Goal: Task Accomplishment & Management: Use online tool/utility

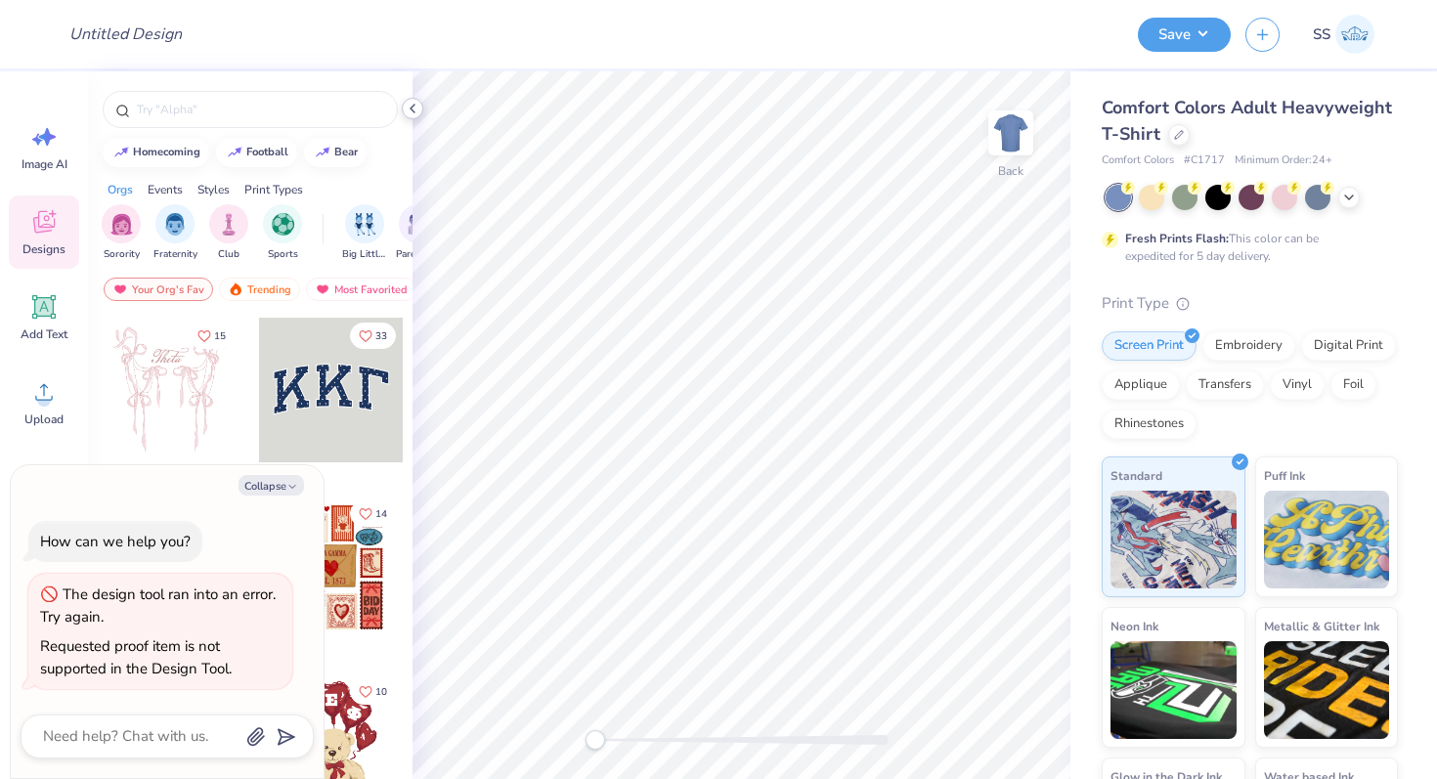
click at [413, 111] on polyline at bounding box center [413, 109] width 4 height 8
type textarea "x"
click at [411, 109] on polyline at bounding box center [413, 109] width 4 height 8
type textarea "x"
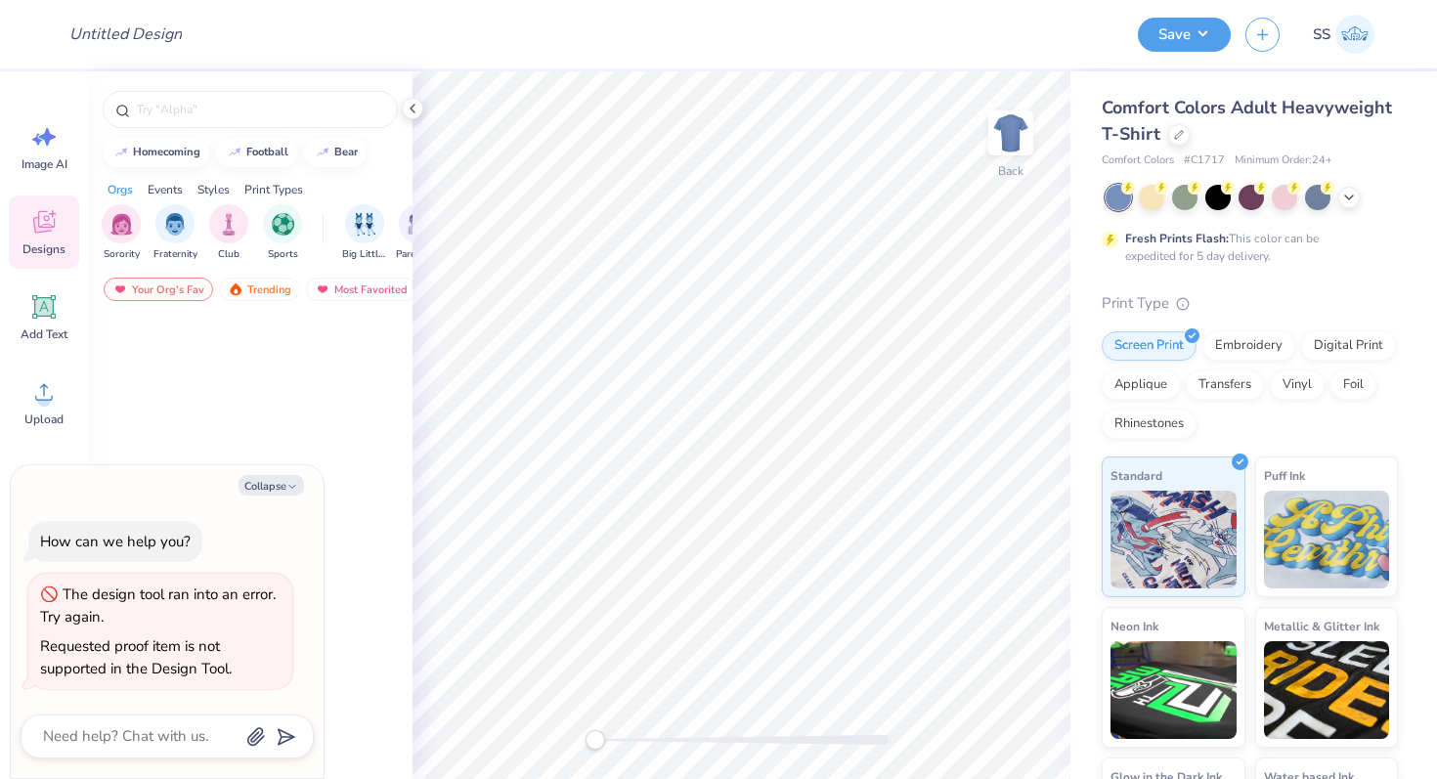
type textarea "x"
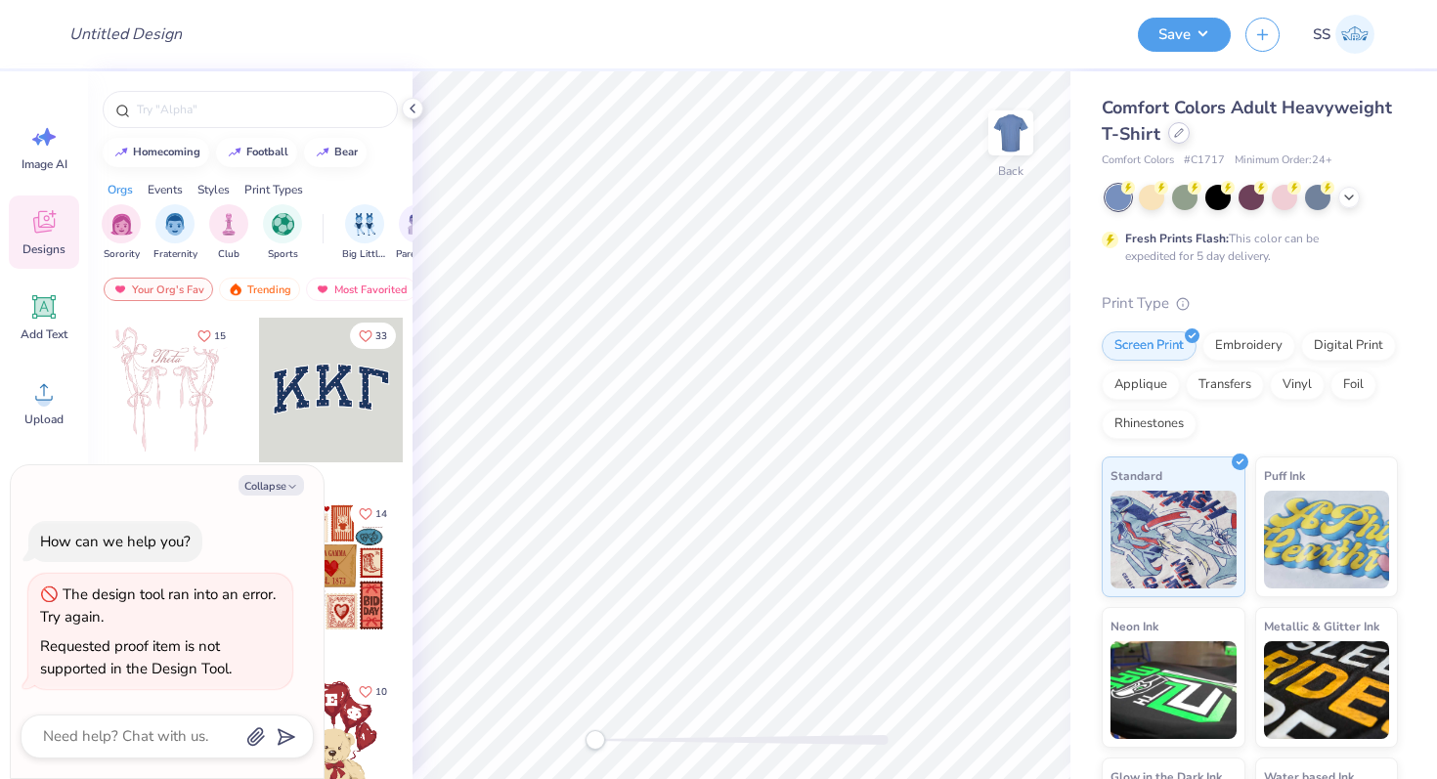
click at [1177, 137] on icon at bounding box center [1179, 133] width 10 height 10
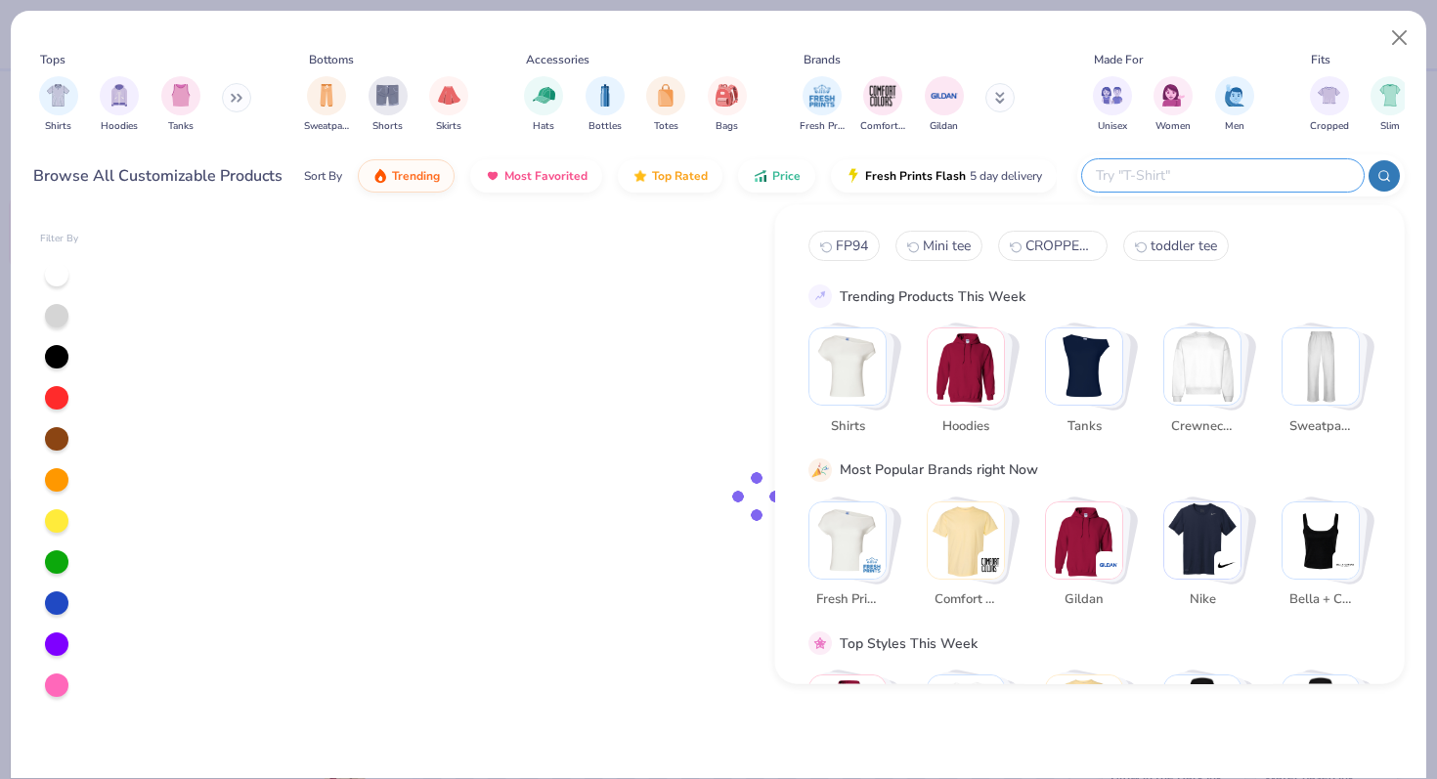
click at [1266, 168] on input "text" at bounding box center [1222, 175] width 256 height 22
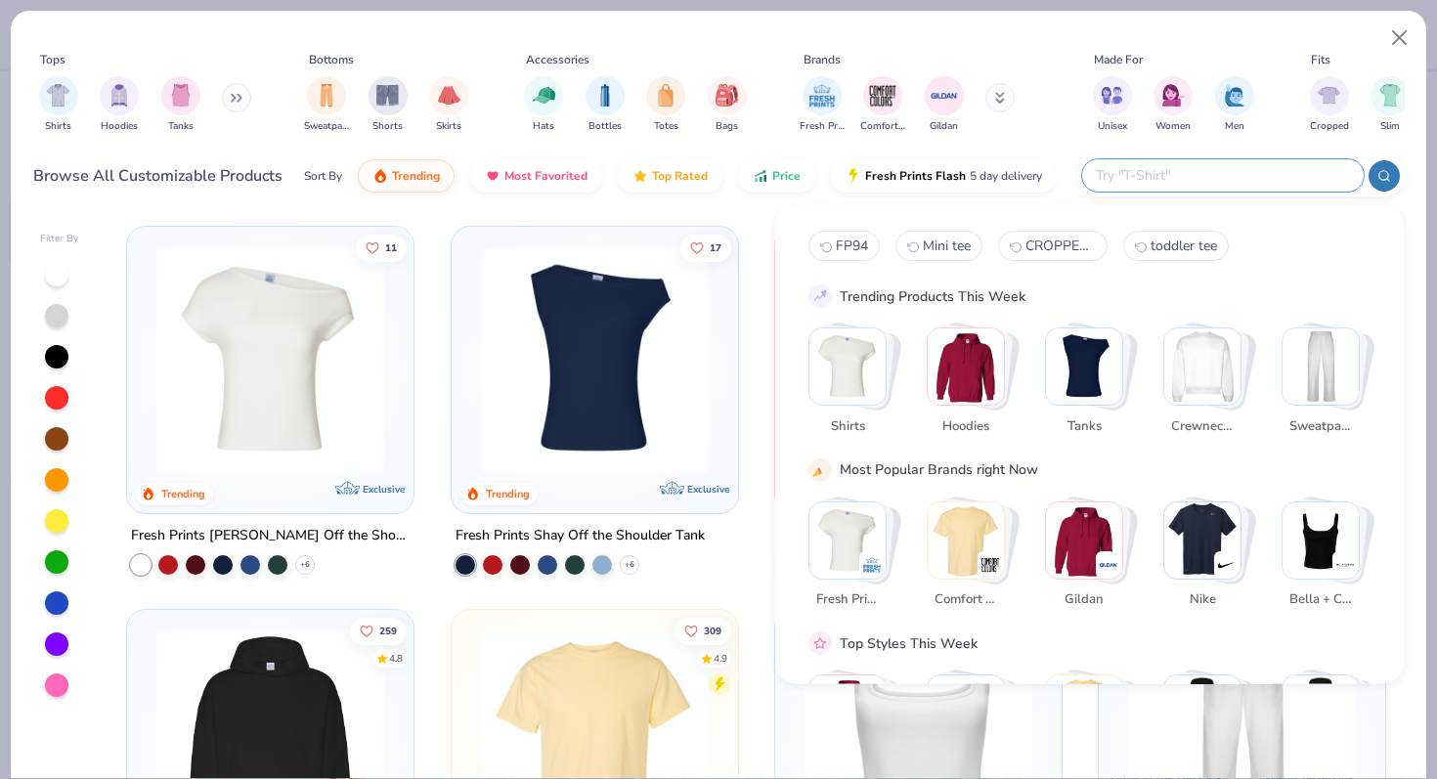
type textarea "x"
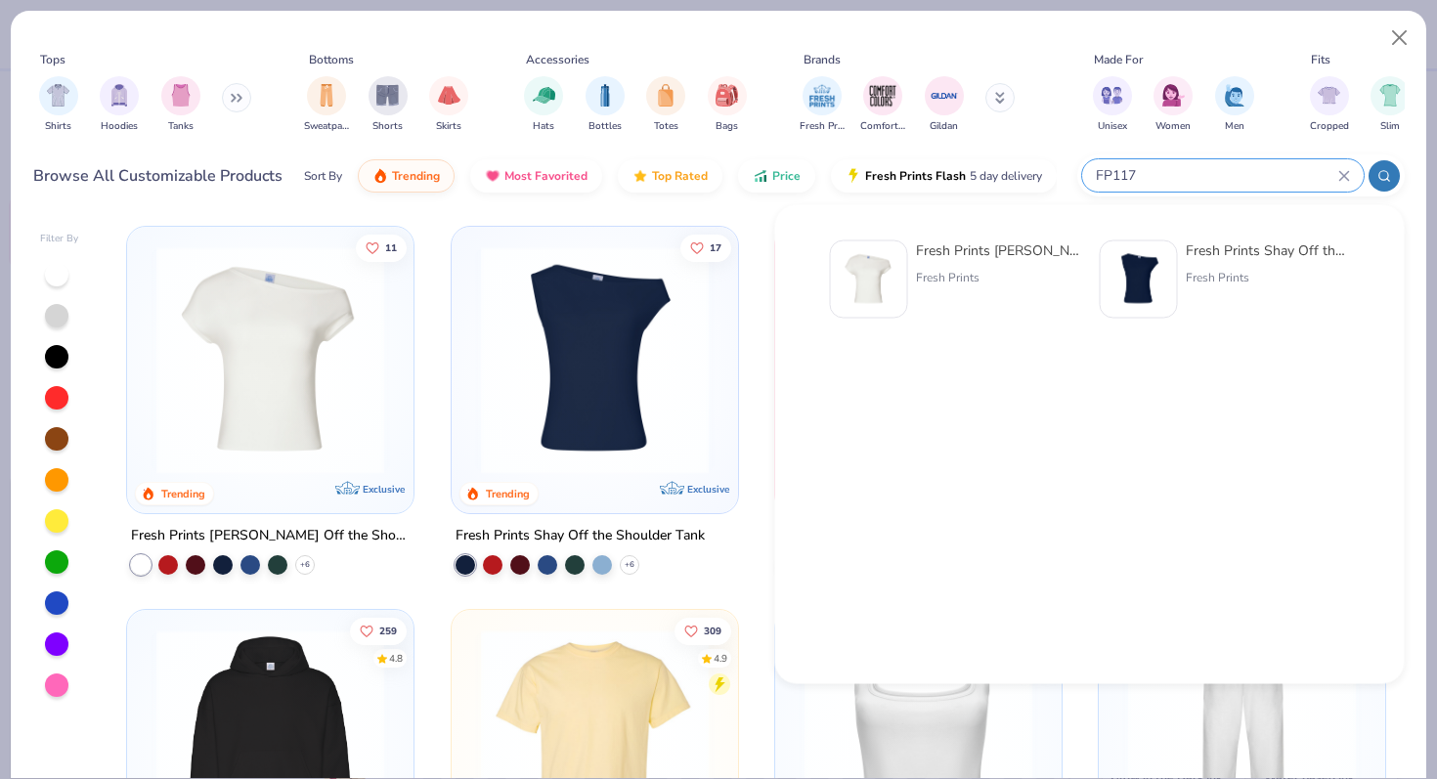
type input "FP117"
click at [875, 285] on img at bounding box center [869, 279] width 61 height 61
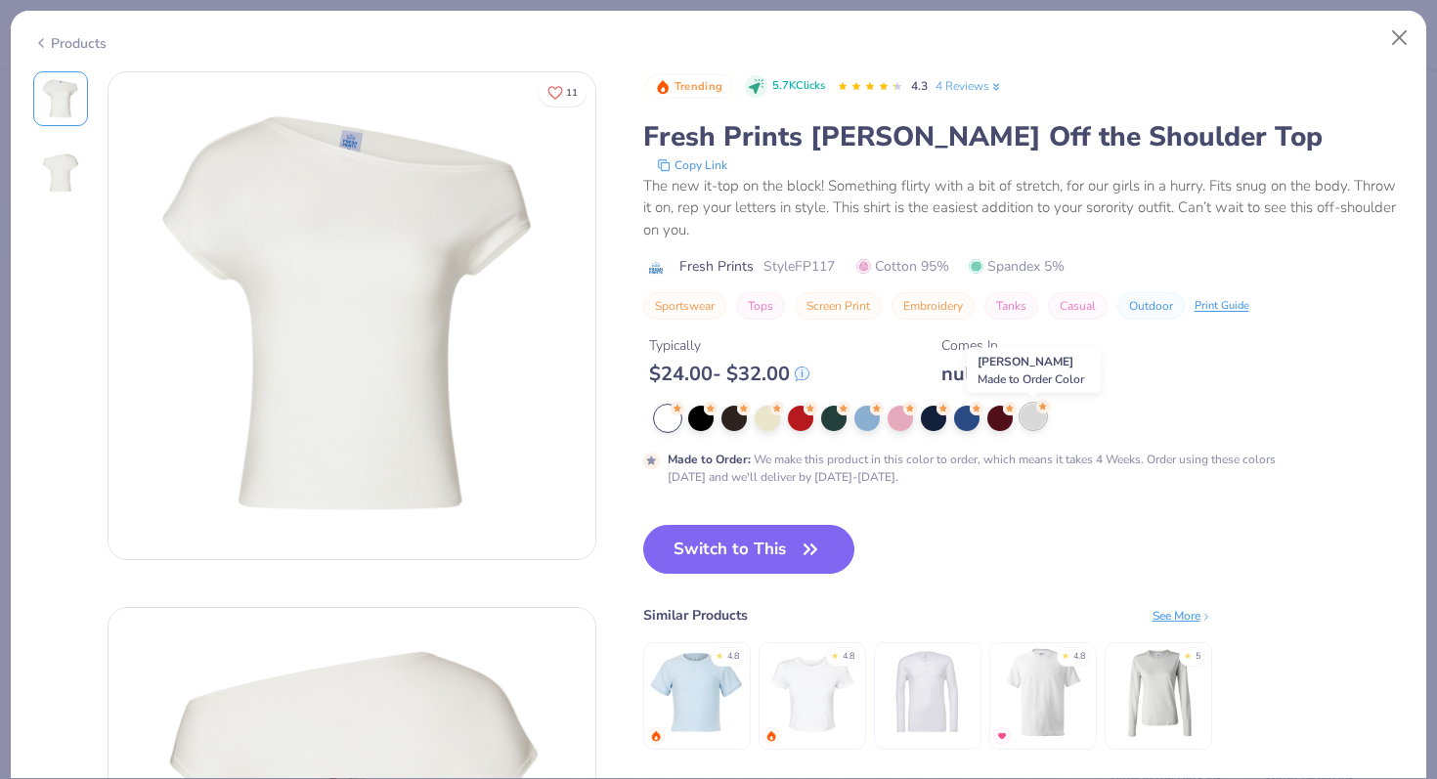
click at [1035, 416] on div at bounding box center [1032, 416] width 25 height 25
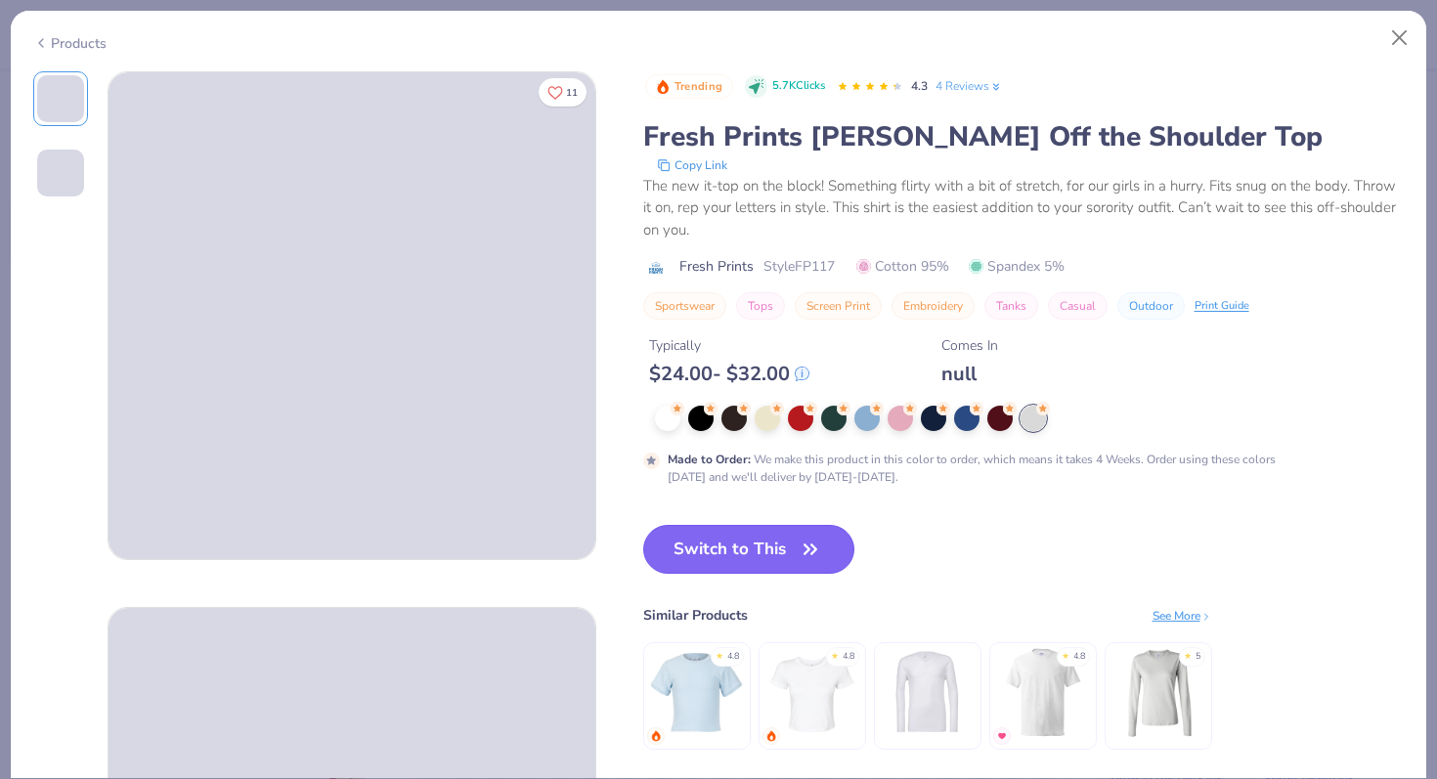
click at [759, 547] on button "Switch to This" at bounding box center [749, 549] width 212 height 49
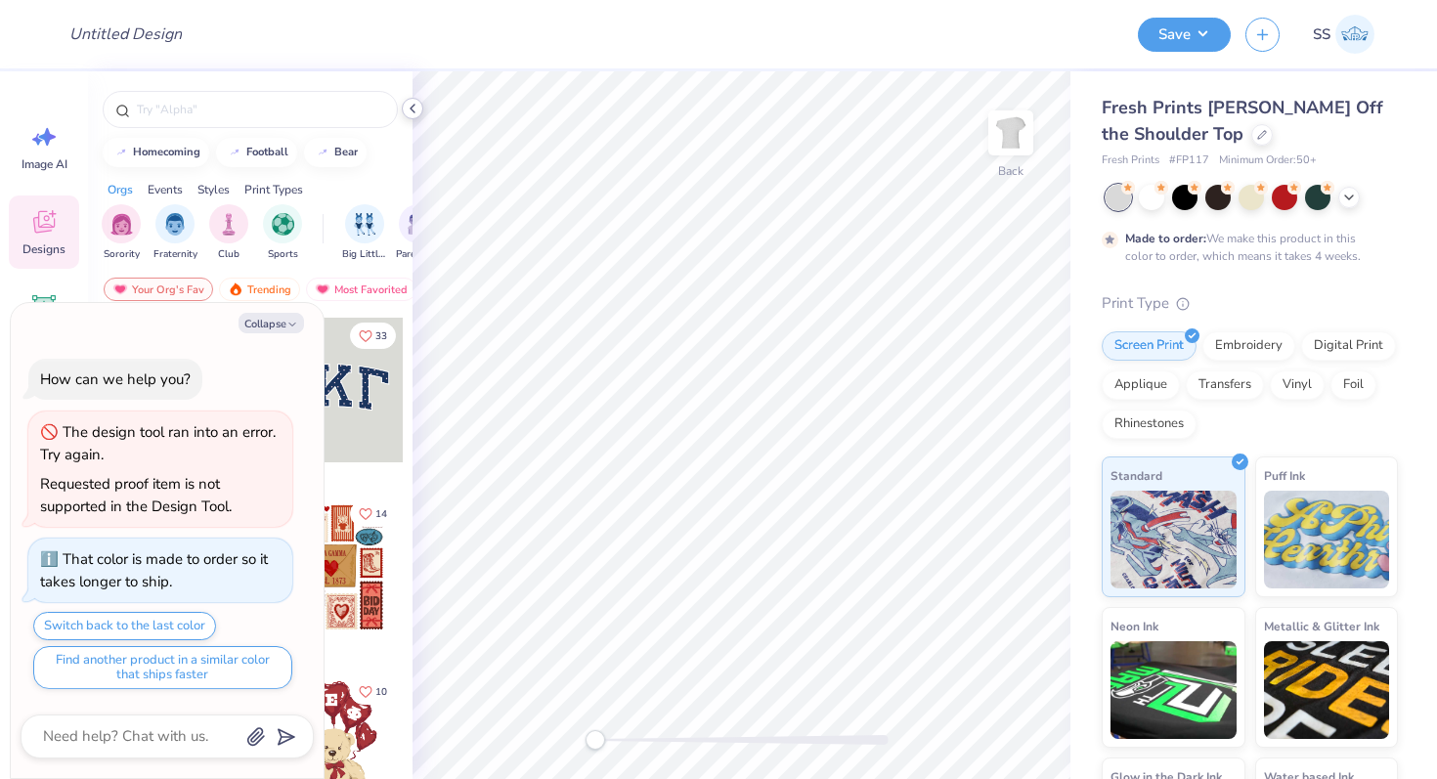
click at [410, 113] on icon at bounding box center [413, 109] width 16 height 16
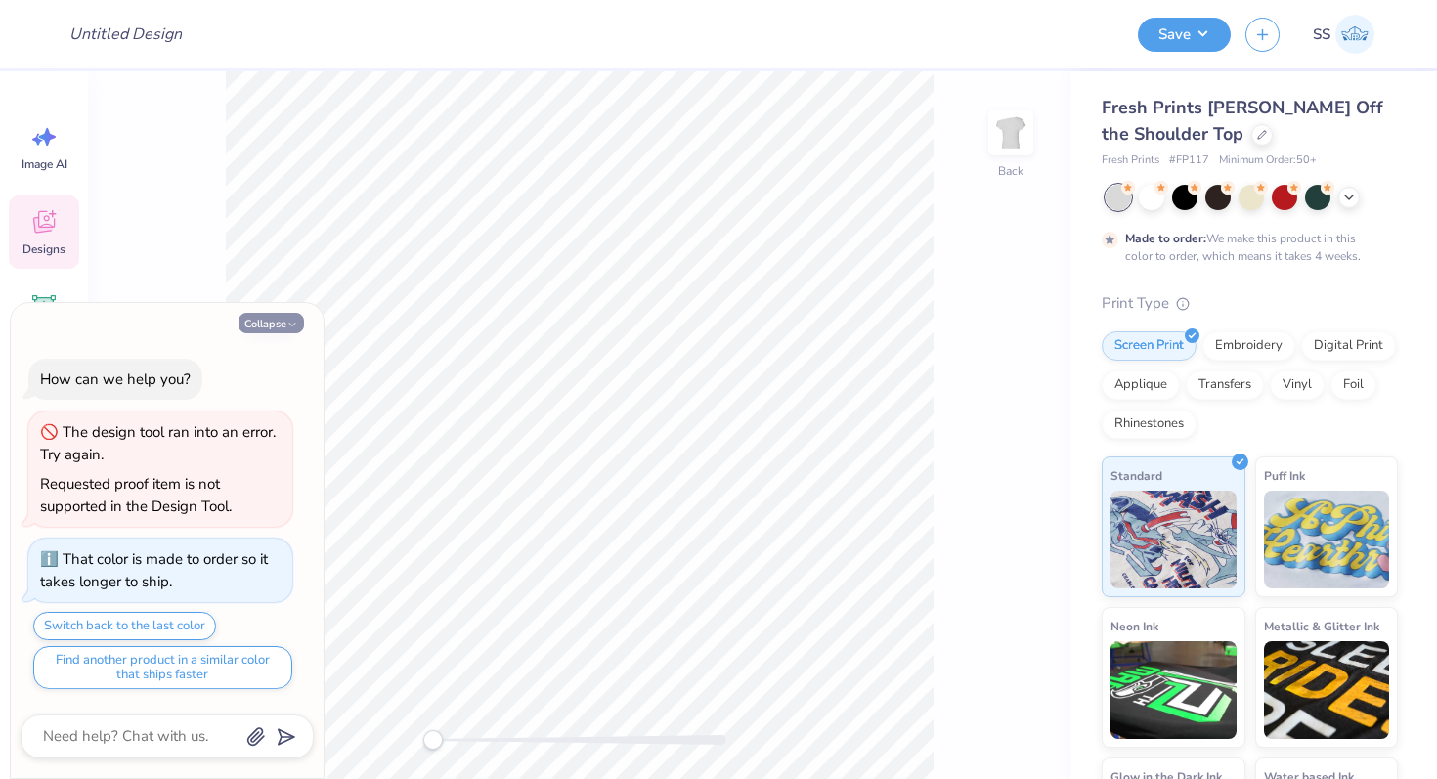
click at [272, 322] on button "Collapse" at bounding box center [270, 323] width 65 height 21
type textarea "x"
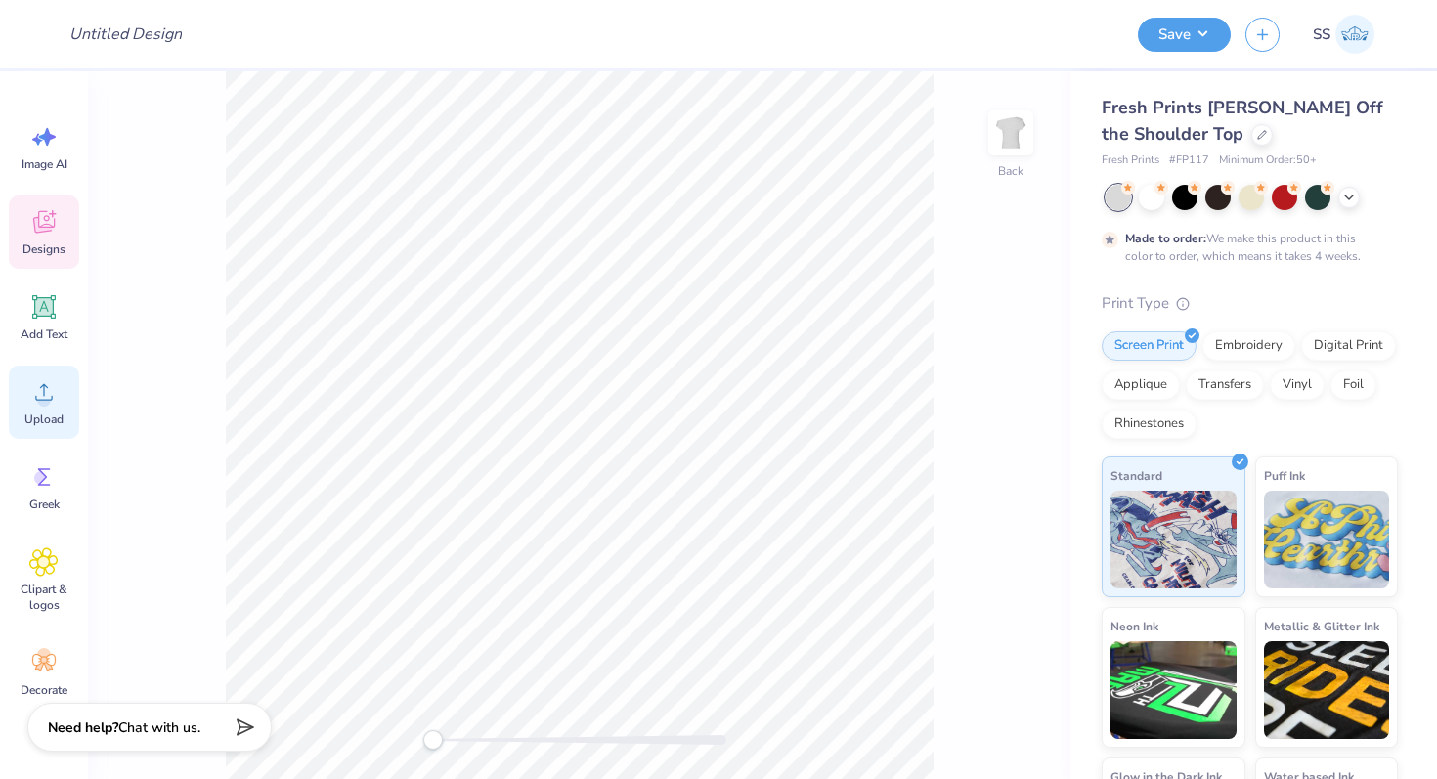
click at [52, 416] on span "Upload" at bounding box center [43, 420] width 39 height 16
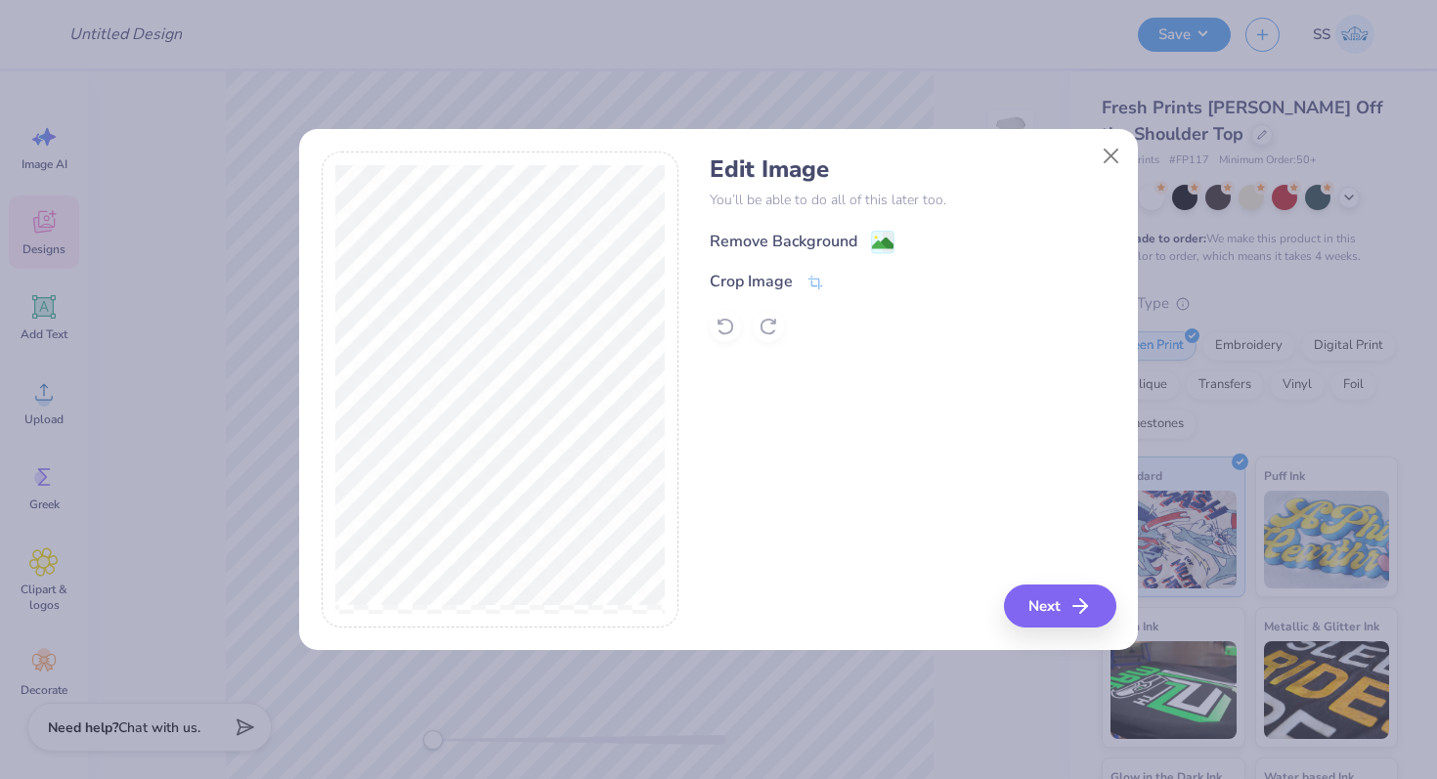
click at [885, 241] on image at bounding box center [883, 244] width 22 height 22
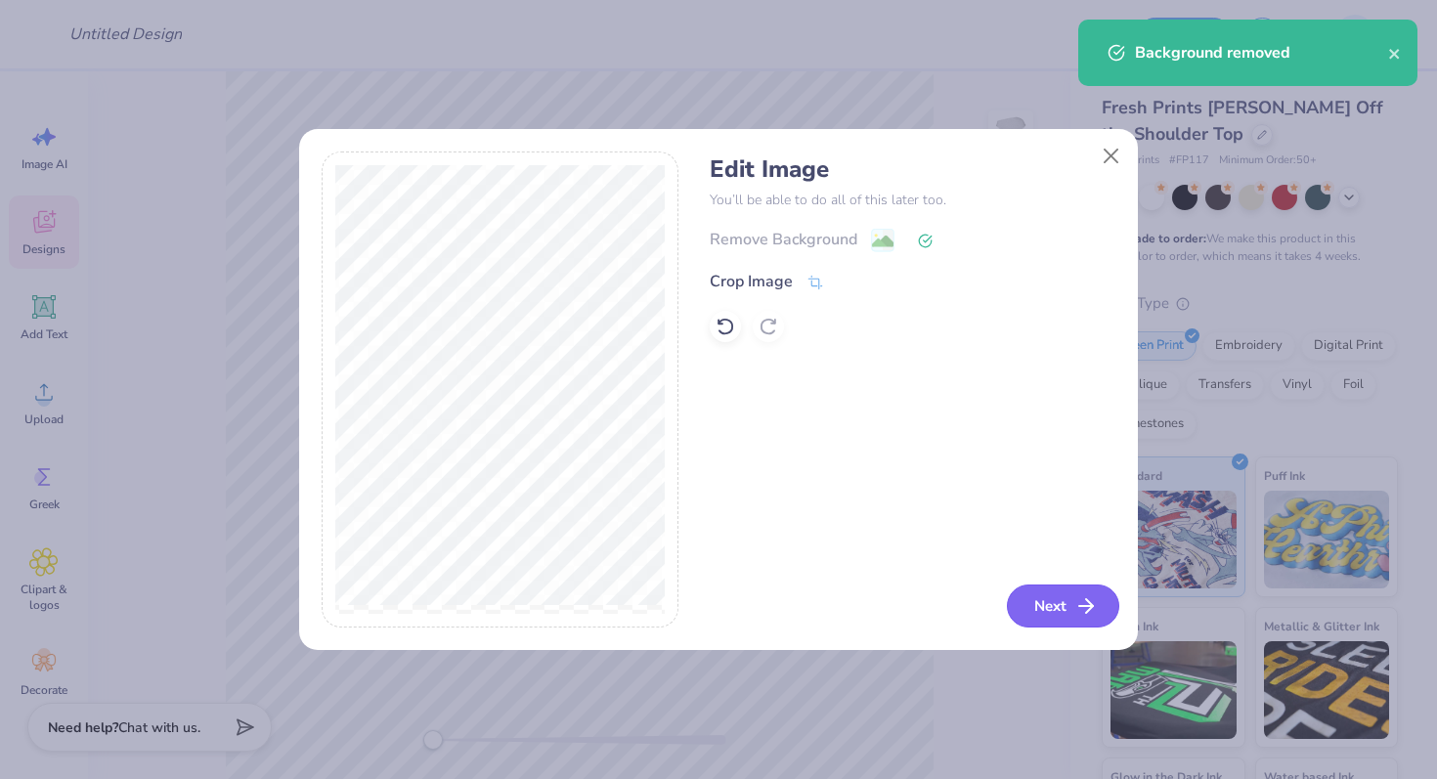
click at [1053, 599] on button "Next" at bounding box center [1063, 606] width 112 height 43
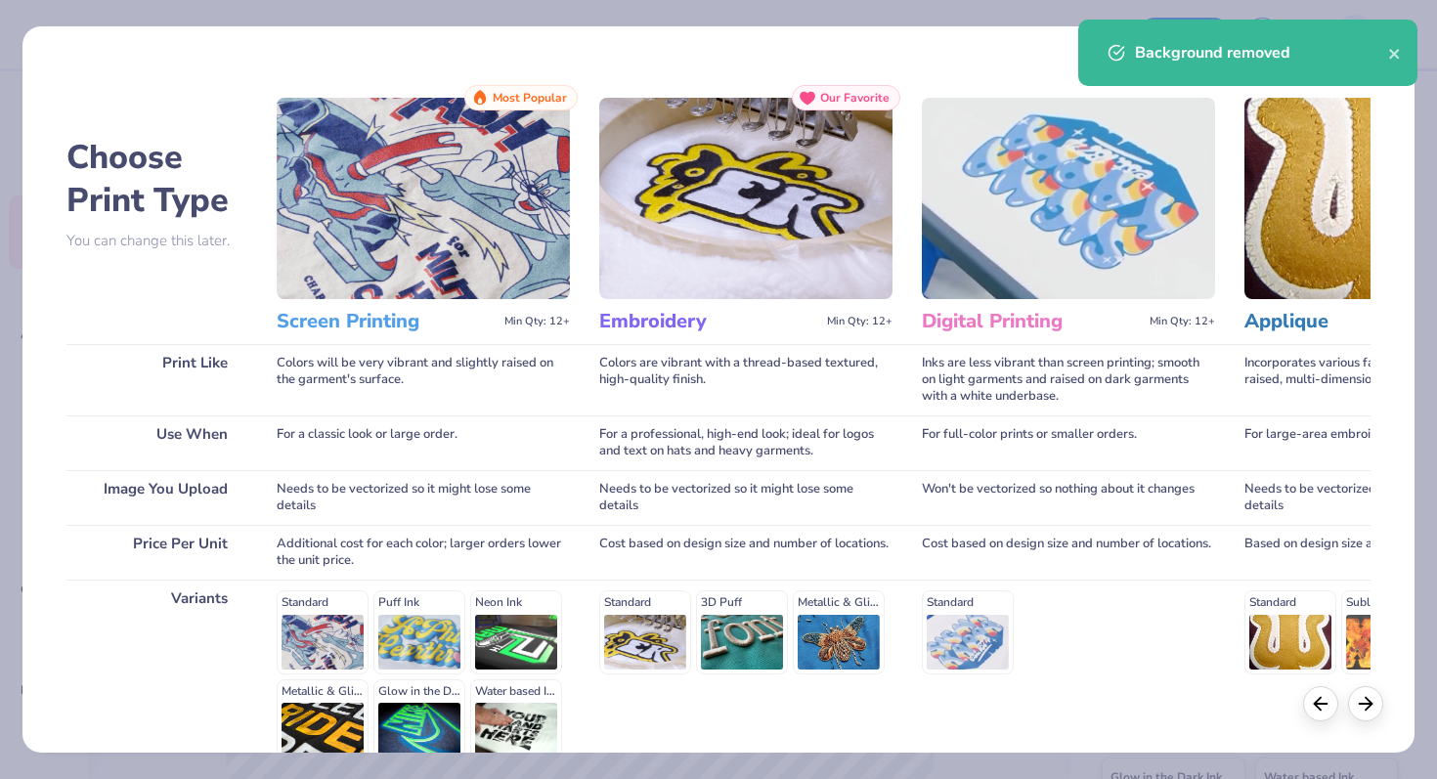
scroll to position [195, 0]
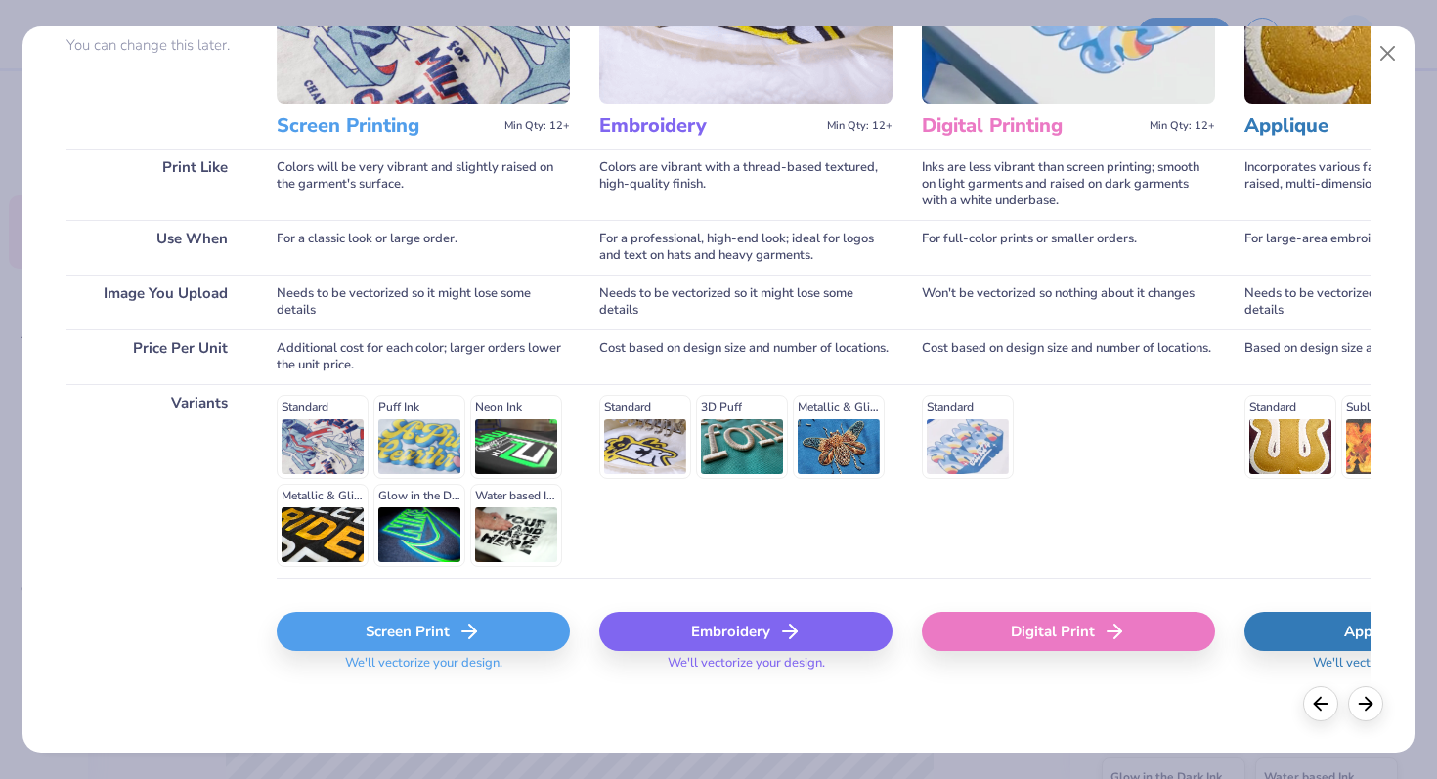
click at [359, 625] on div "Screen Print" at bounding box center [423, 631] width 293 height 39
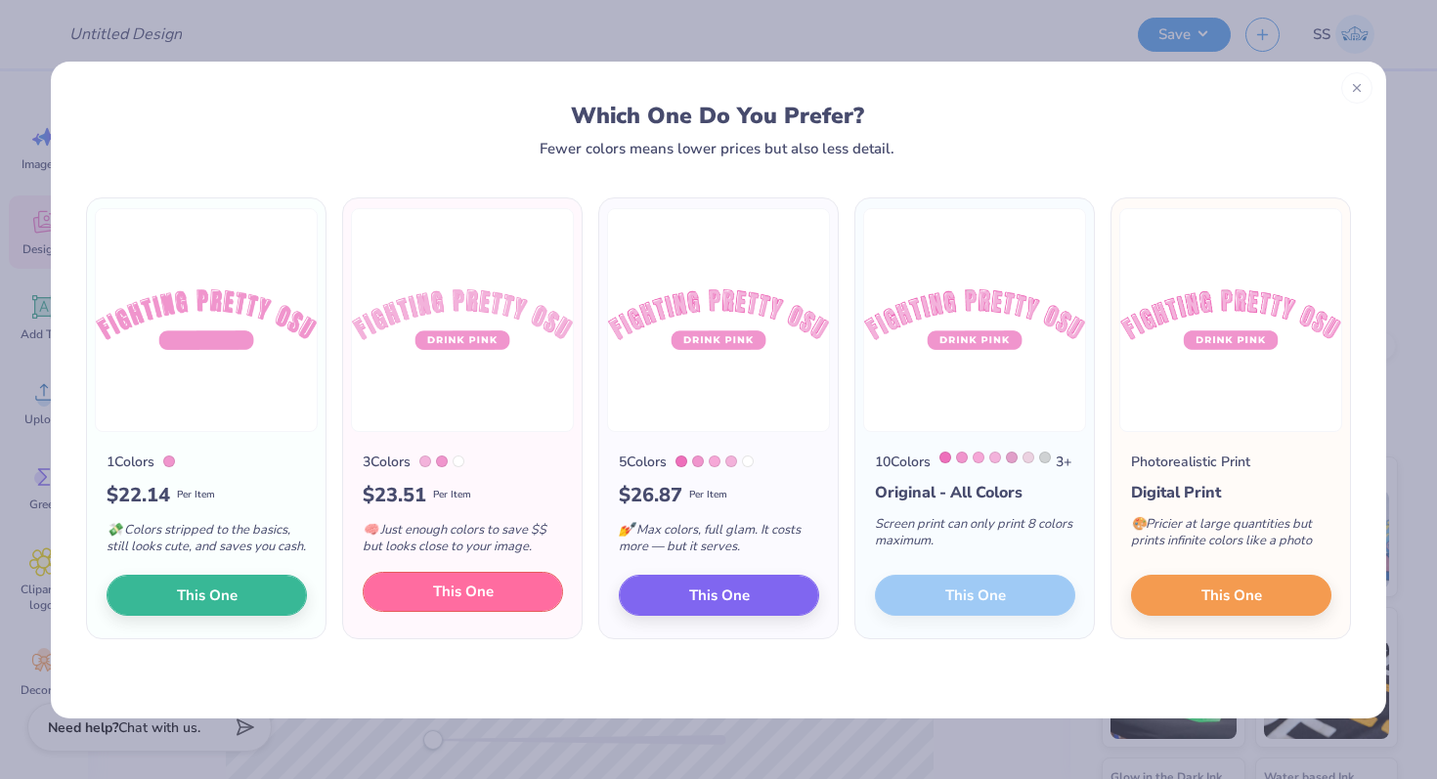
click at [446, 603] on span "This One" at bounding box center [463, 592] width 61 height 22
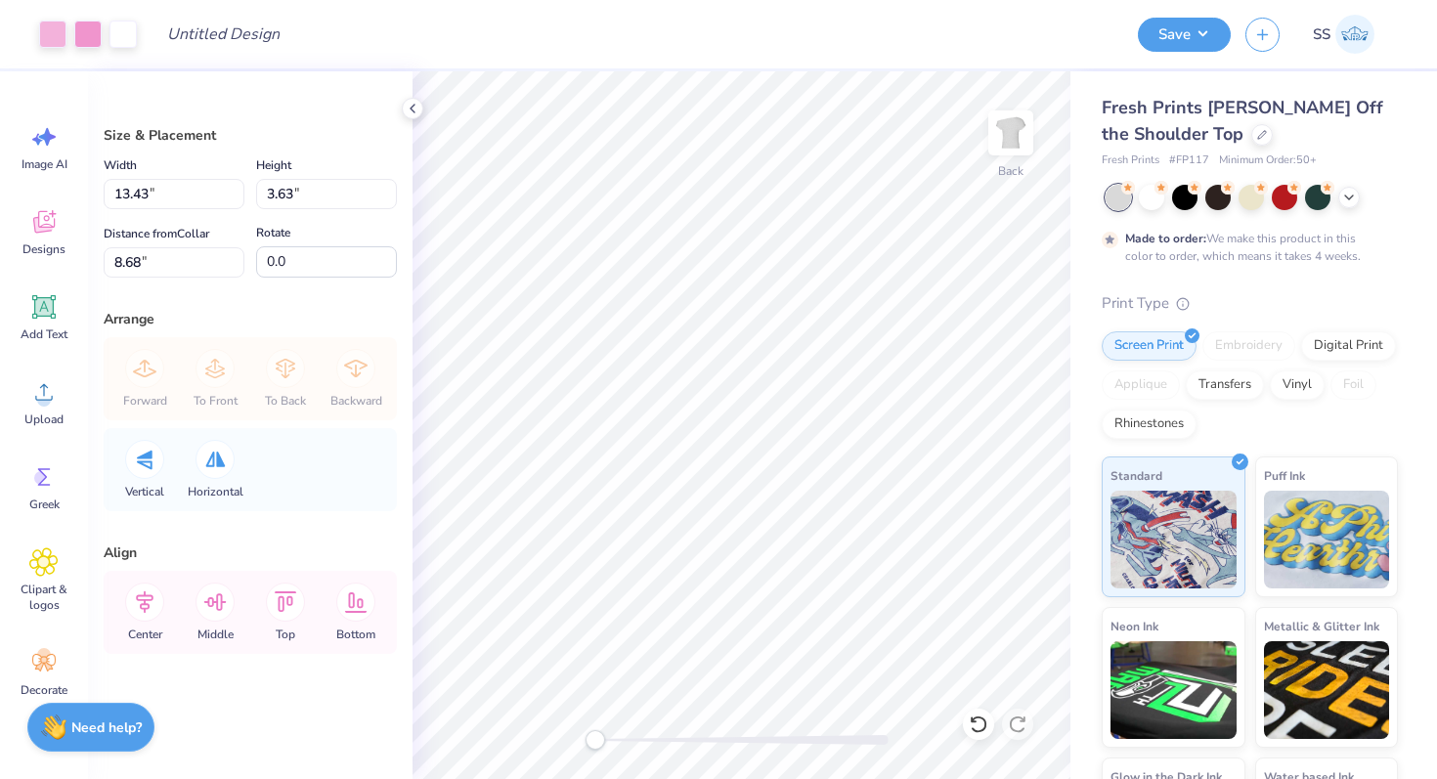
type input "9.81"
type input "2.65"
type input "9.66"
type input "8.31"
type input "2.25"
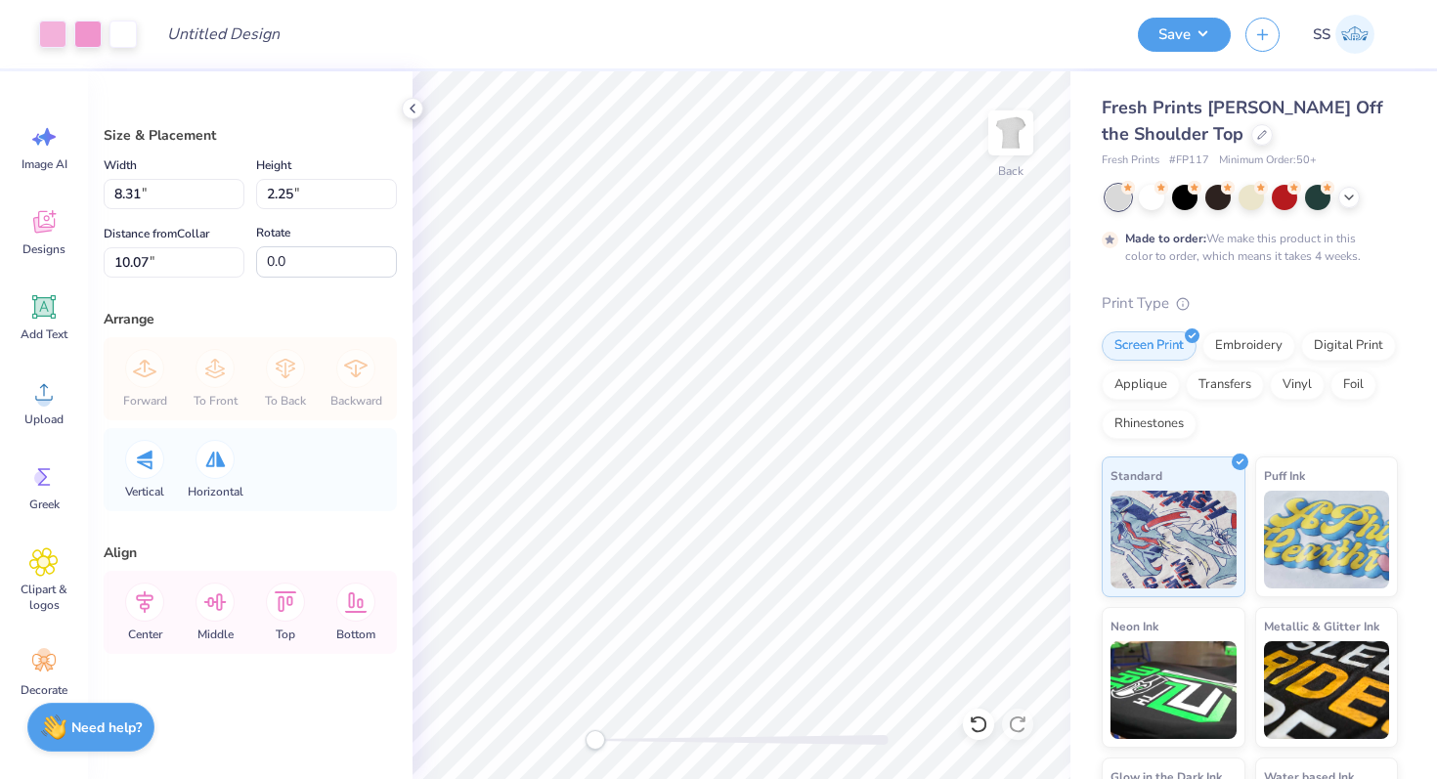
type input "3.78"
type input "9.77"
type input "2.64"
type input "10.75"
type input "2.90"
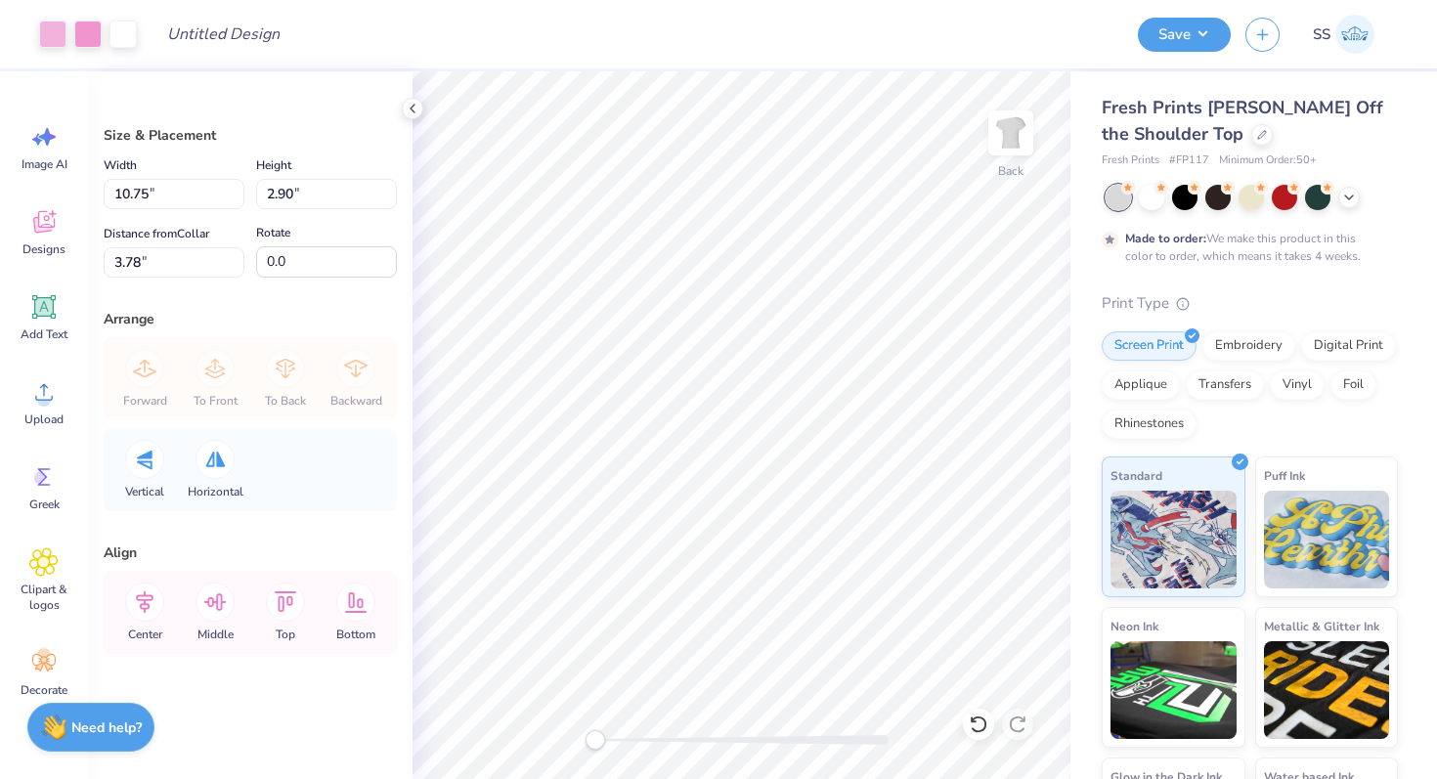
type input "11.42"
type input "3.09"
type input "12.56"
type input "3.39"
type input "12.82"
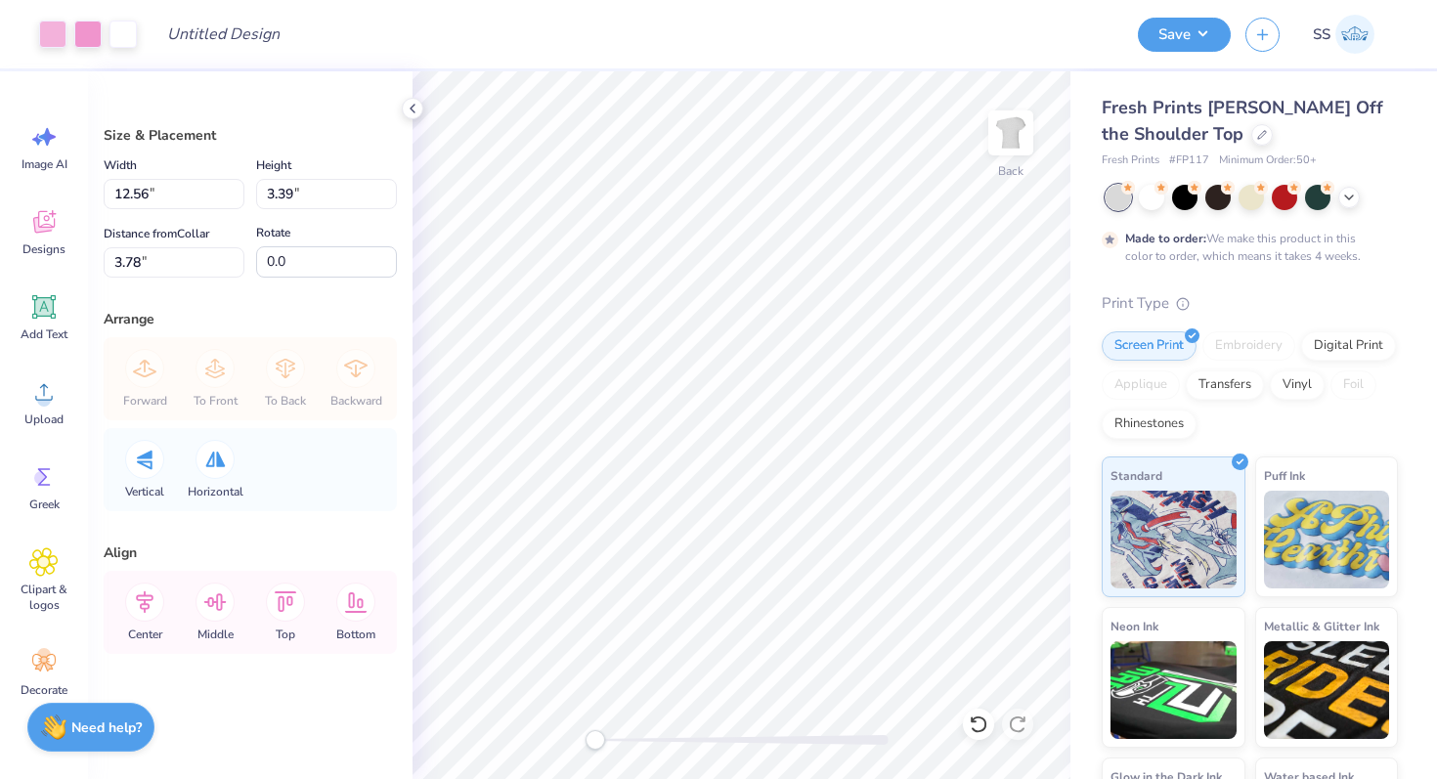
type input "3.47"
type input "5.48"
type input "1.11"
type input "6.14"
click at [53, 26] on div at bounding box center [52, 32] width 27 height 27
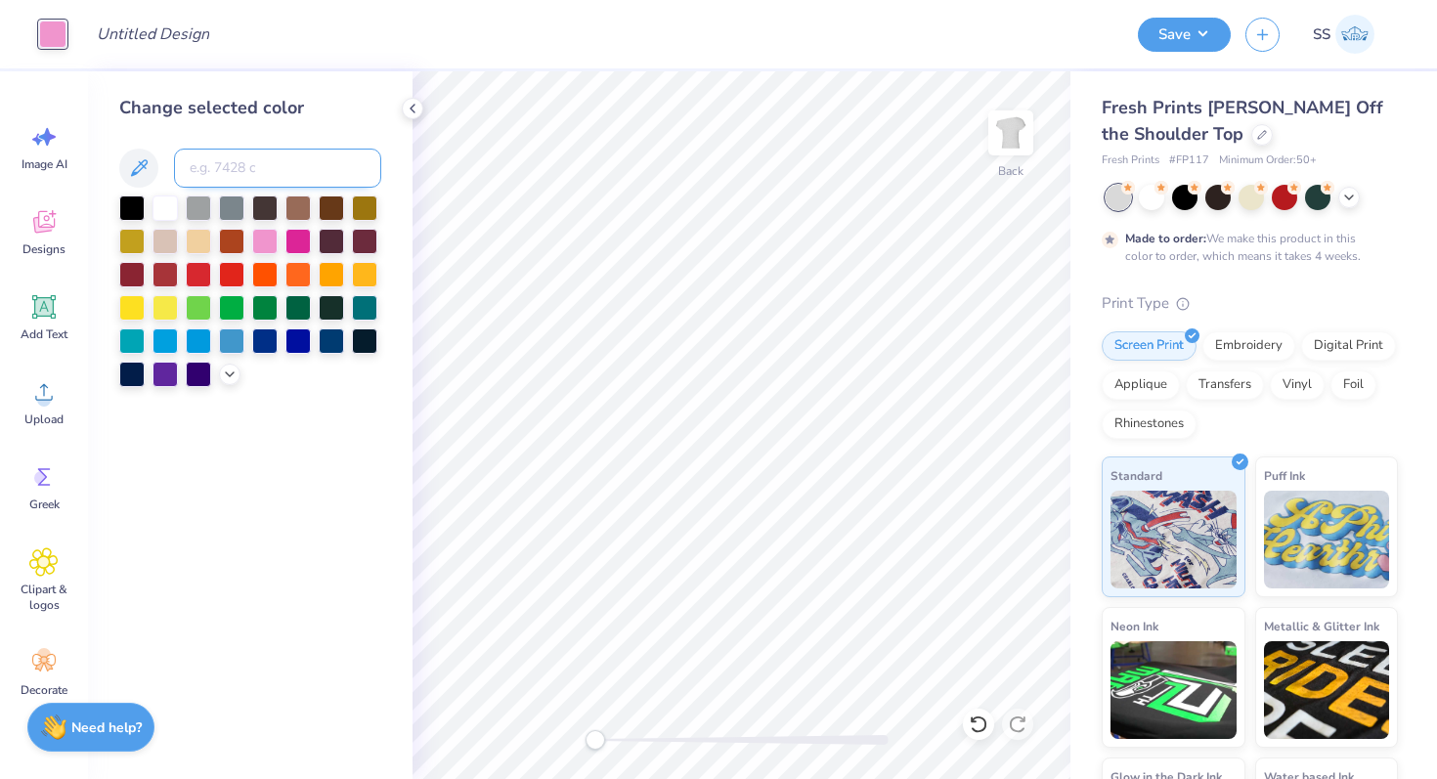
click at [267, 174] on input at bounding box center [277, 168] width 207 height 39
click at [297, 446] on div "Change selected color 0521 C" at bounding box center [250, 425] width 325 height 708
click at [261, 174] on input "0521 C" at bounding box center [277, 168] width 207 height 39
type input "0521 C Magenta"
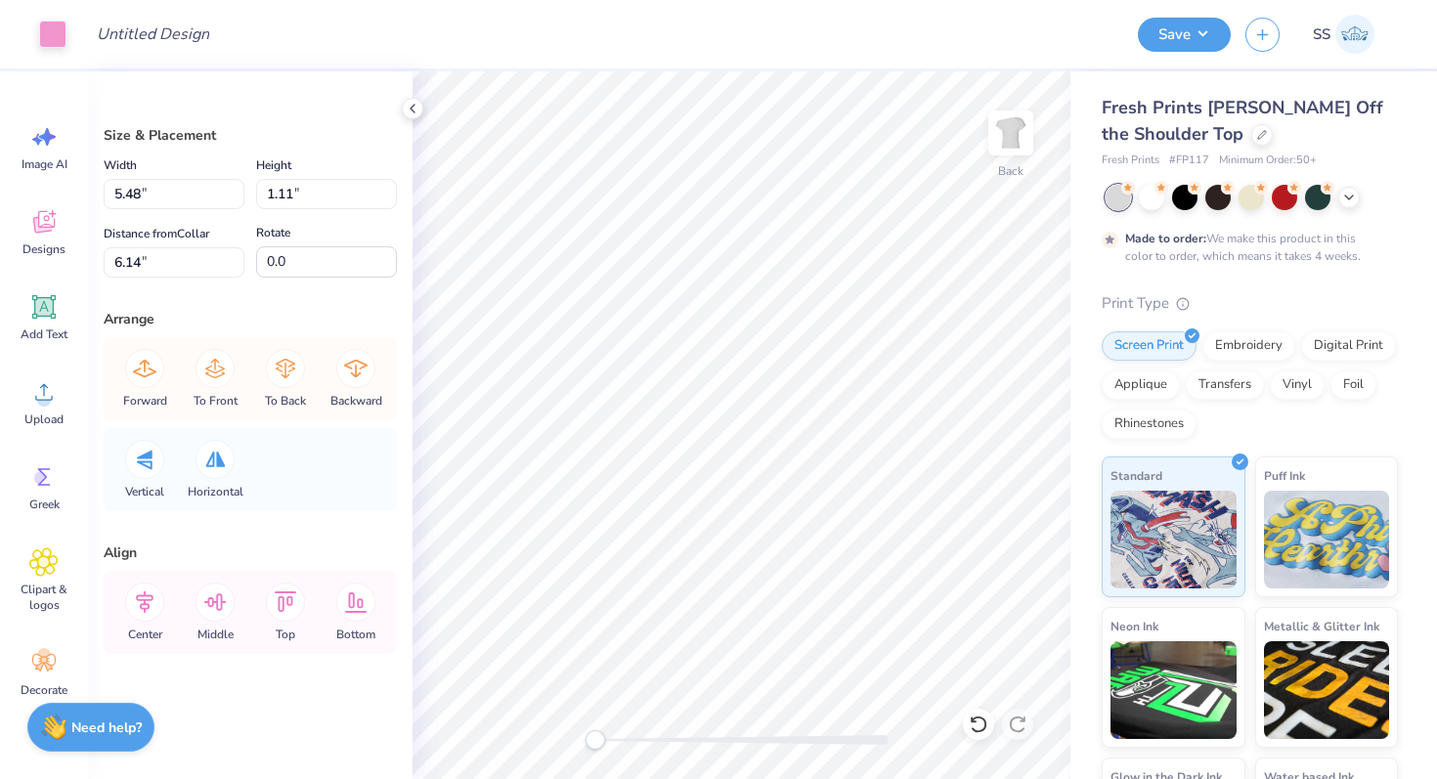
type input "5.48"
type input "6.14"
click at [52, 29] on div at bounding box center [52, 32] width 27 height 27
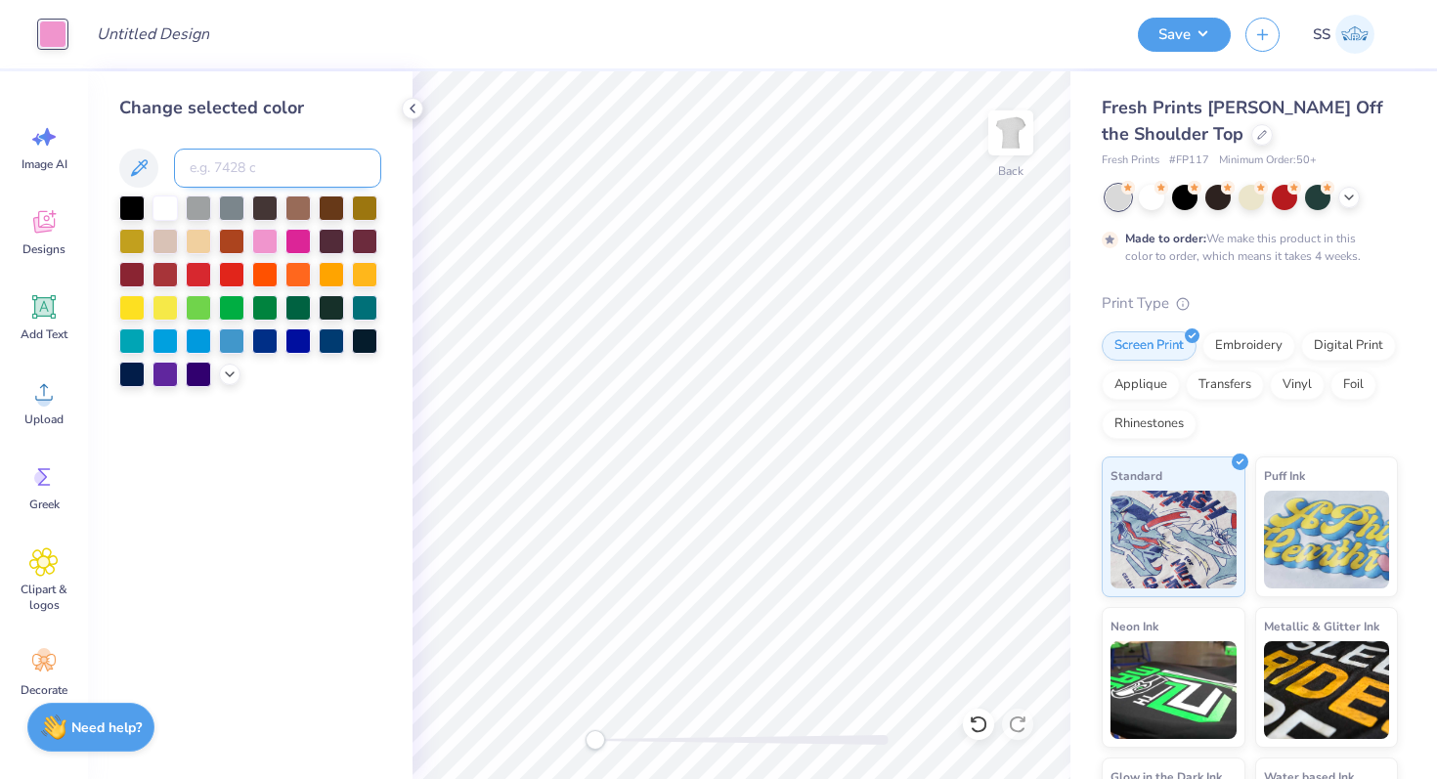
click at [261, 163] on input at bounding box center [277, 168] width 207 height 39
type input "Magenta 0521"
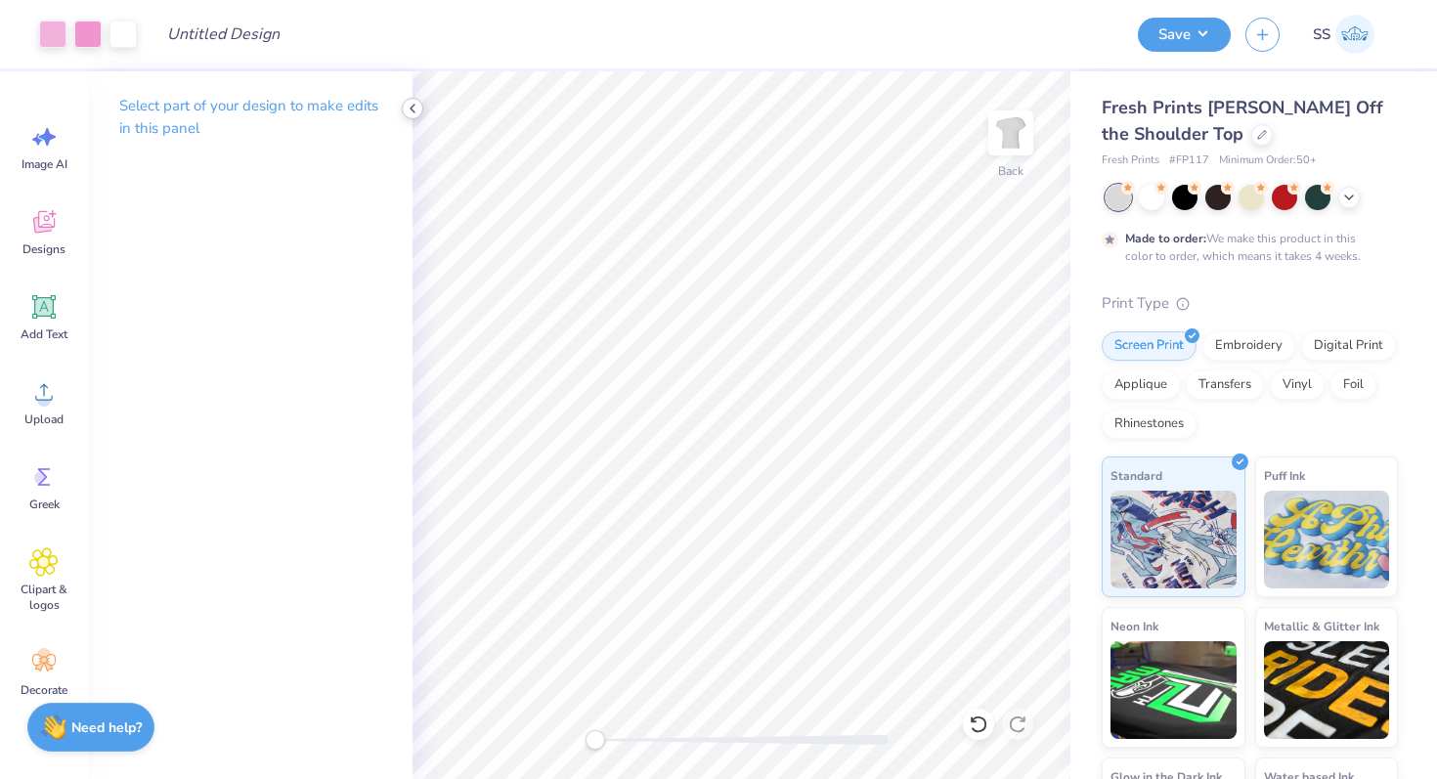
click at [412, 105] on icon at bounding box center [413, 109] width 16 height 16
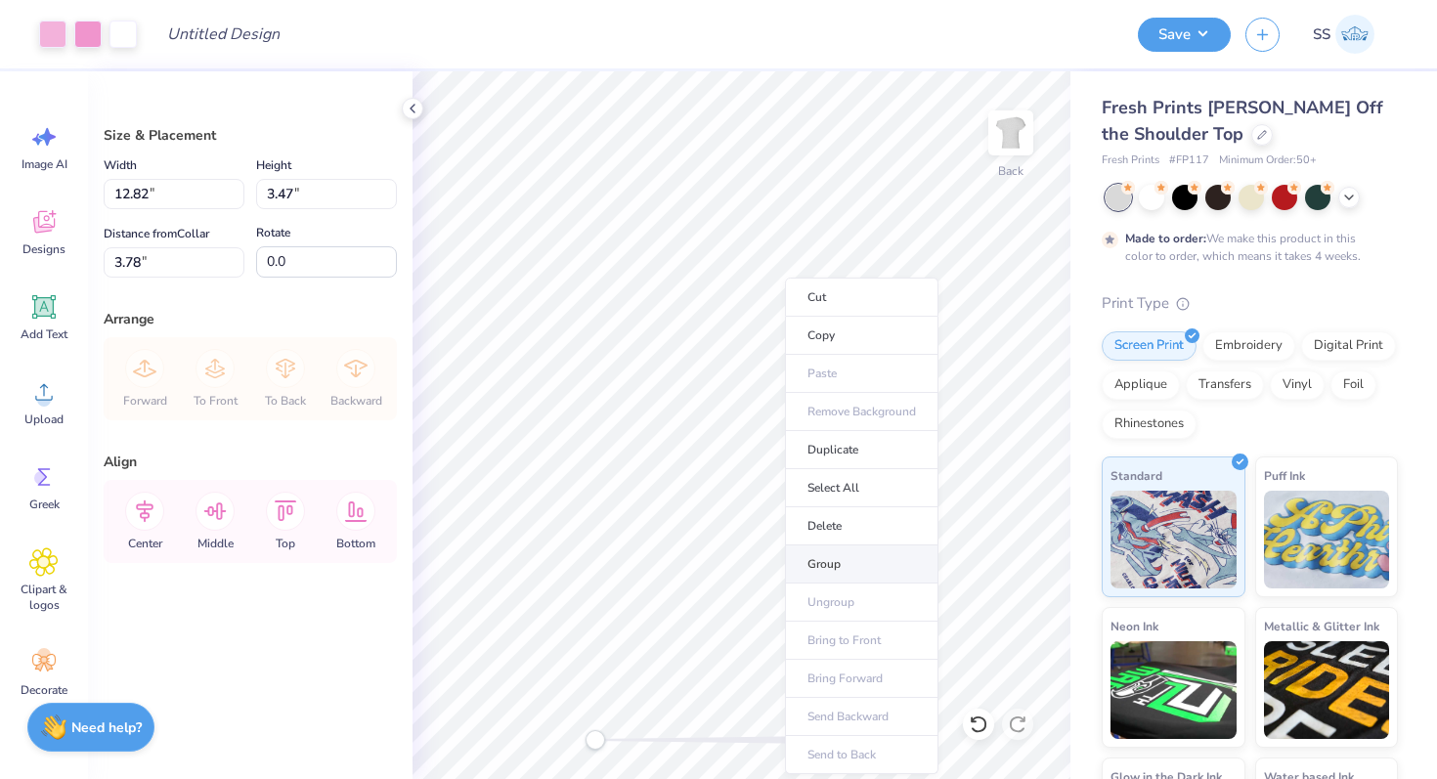
click at [823, 570] on li "Group" at bounding box center [861, 564] width 153 height 38
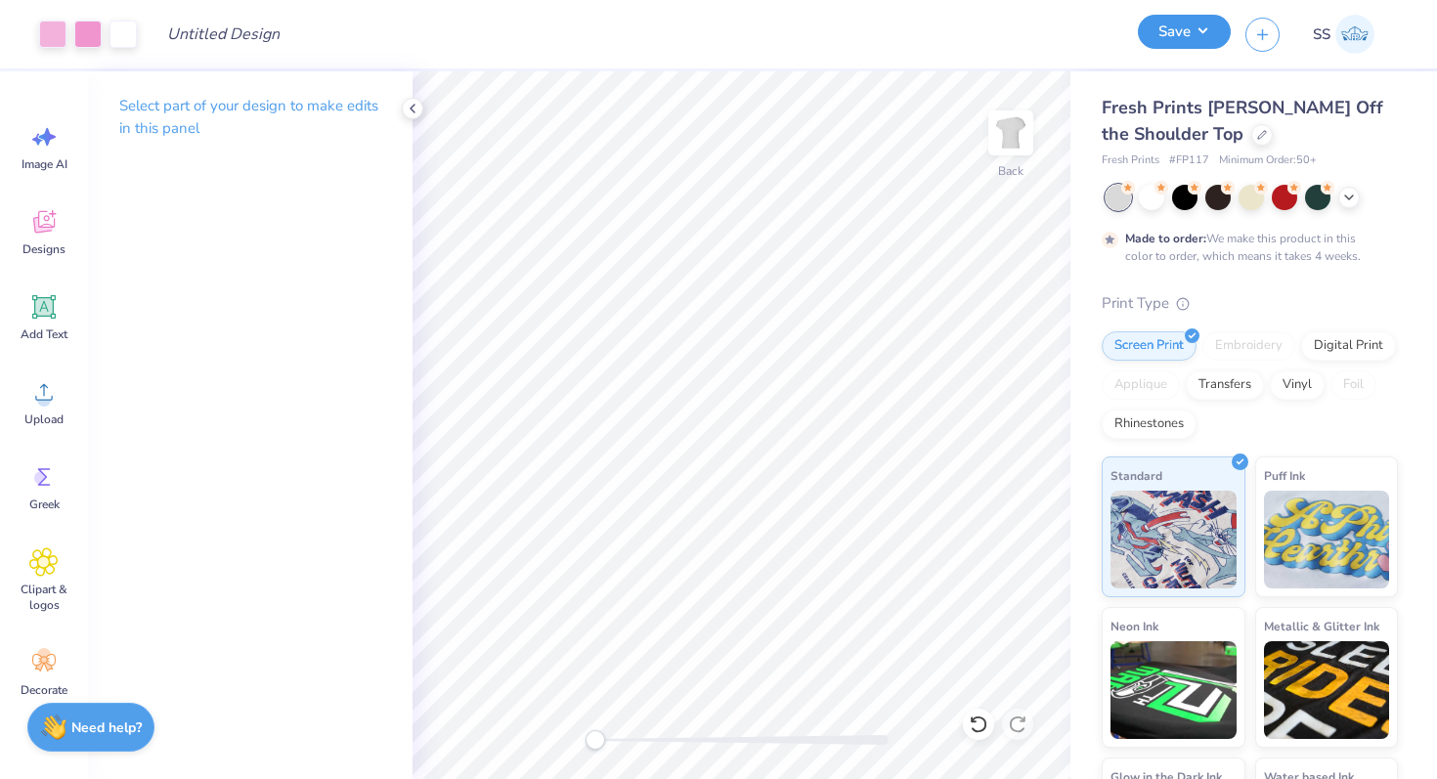
click at [1186, 41] on button "Save" at bounding box center [1184, 32] width 93 height 34
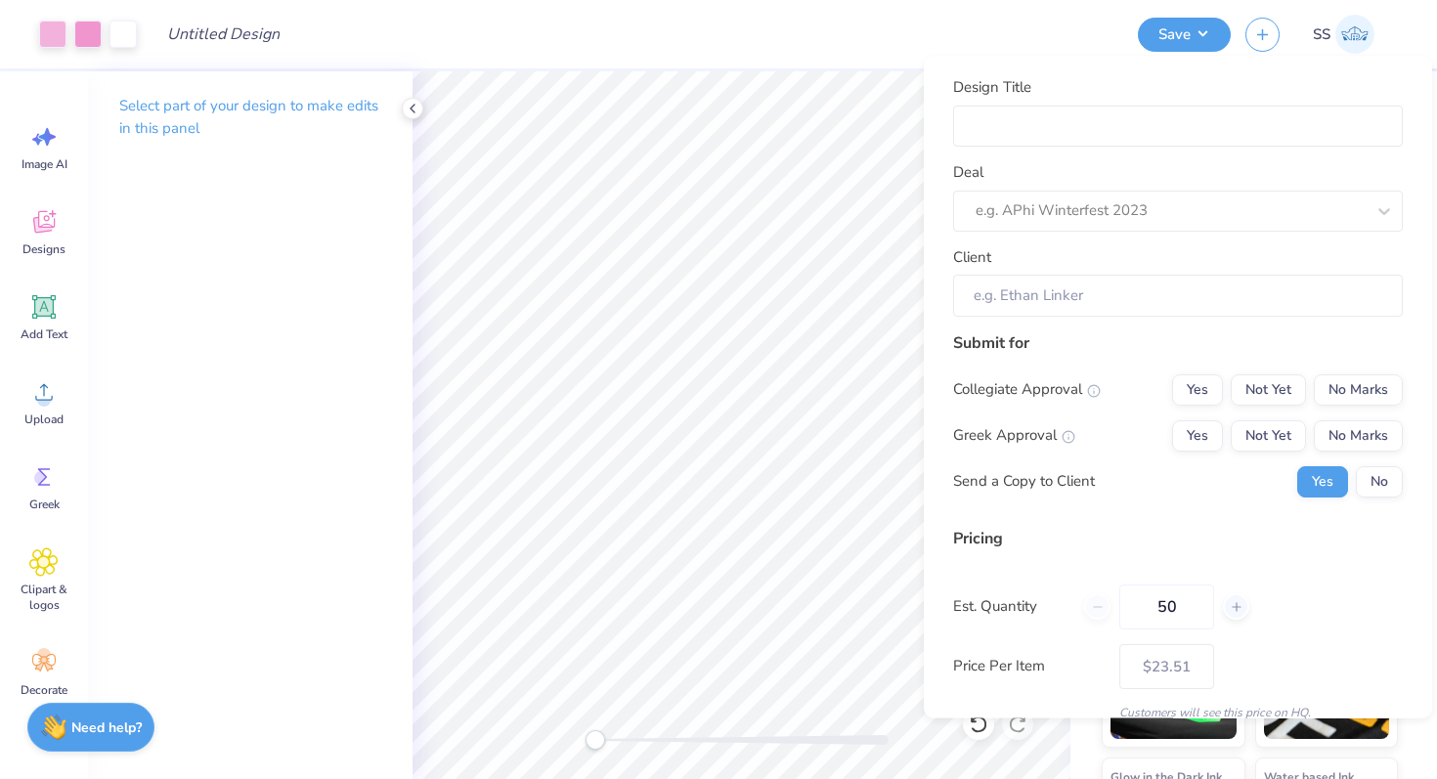
click at [1126, 150] on div "Design Title Deal e.g. APhi Winterfest 2023 Client" at bounding box center [1178, 196] width 450 height 240
click at [845, 66] on div "Design Title" at bounding box center [638, 34] width 972 height 68
